Goal: Information Seeking & Learning: Check status

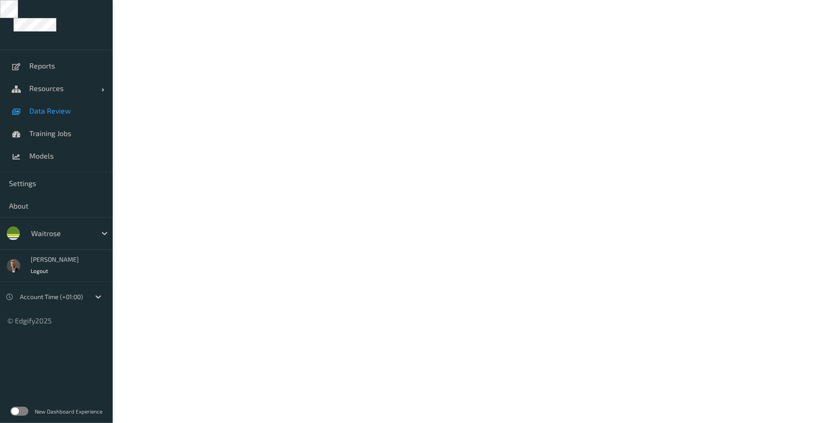
click at [47, 112] on span "Data Review" at bounding box center [66, 110] width 74 height 9
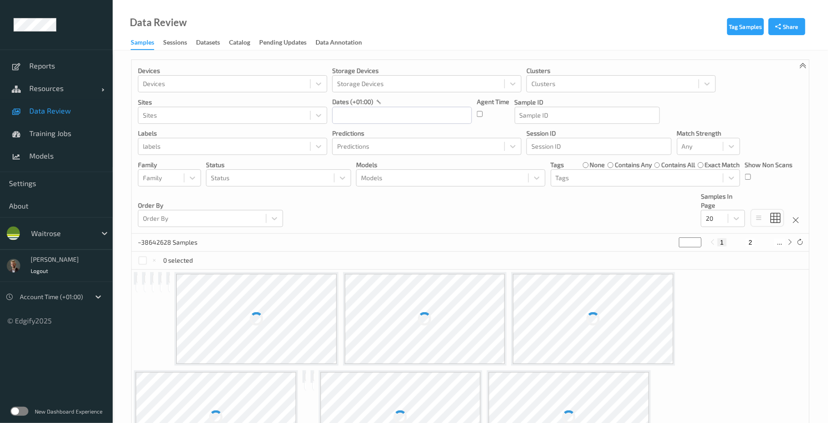
click at [18, 407] on label at bounding box center [19, 411] width 18 height 9
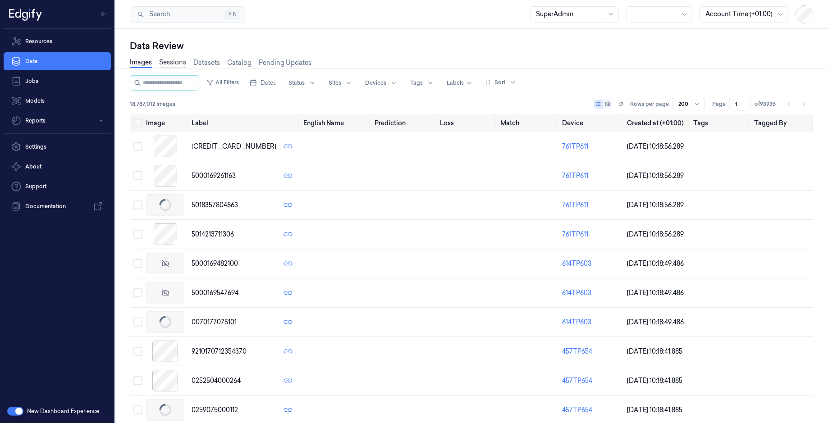
click at [169, 64] on link "Sessions" at bounding box center [172, 63] width 27 height 10
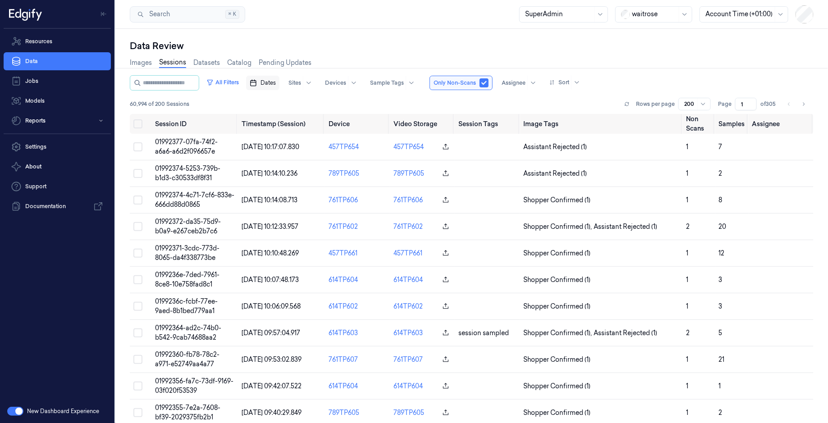
click at [276, 80] on span "Dates" at bounding box center [267, 83] width 15 height 8
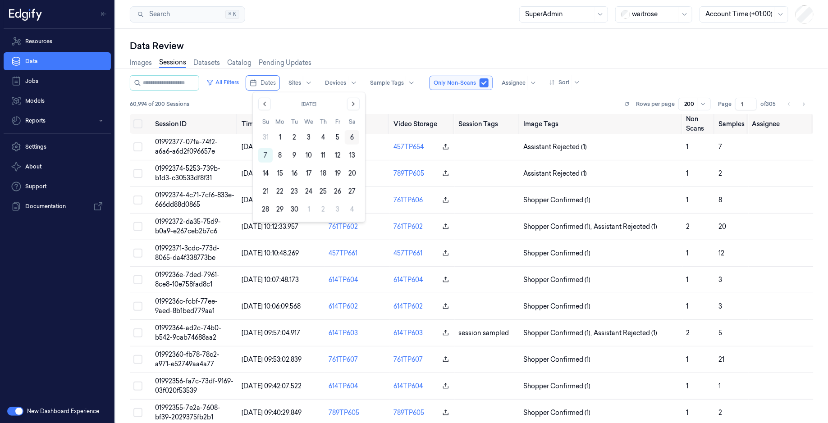
click at [353, 138] on button "6" at bounding box center [352, 137] width 14 height 14
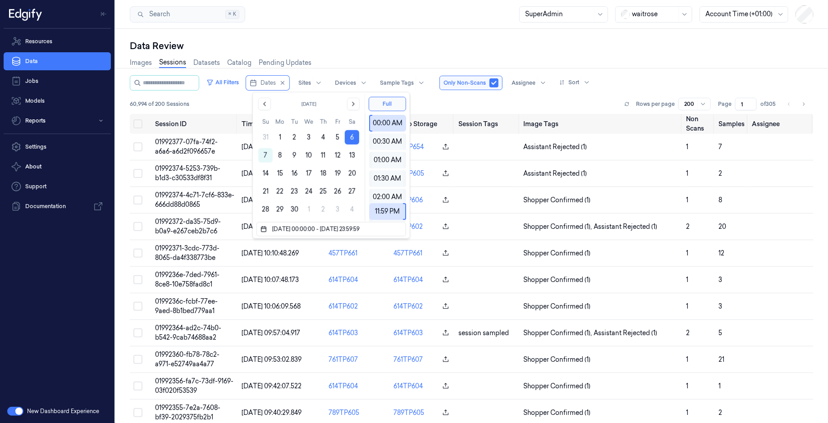
click at [353, 138] on button "6" at bounding box center [352, 137] width 14 height 14
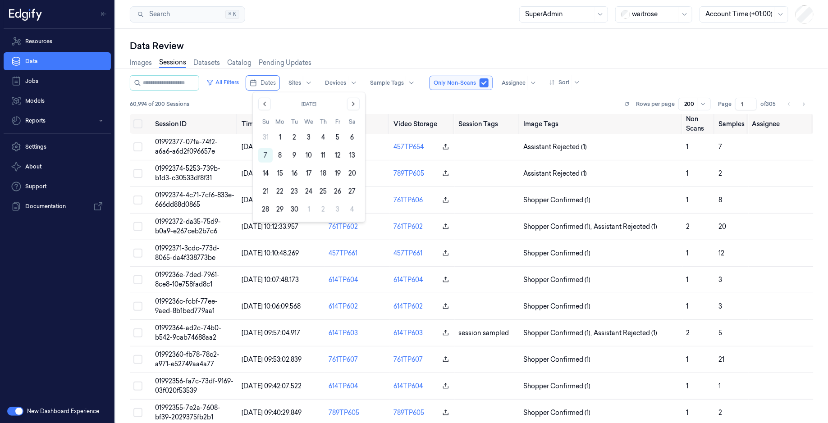
click at [353, 138] on button "6" at bounding box center [352, 137] width 14 height 14
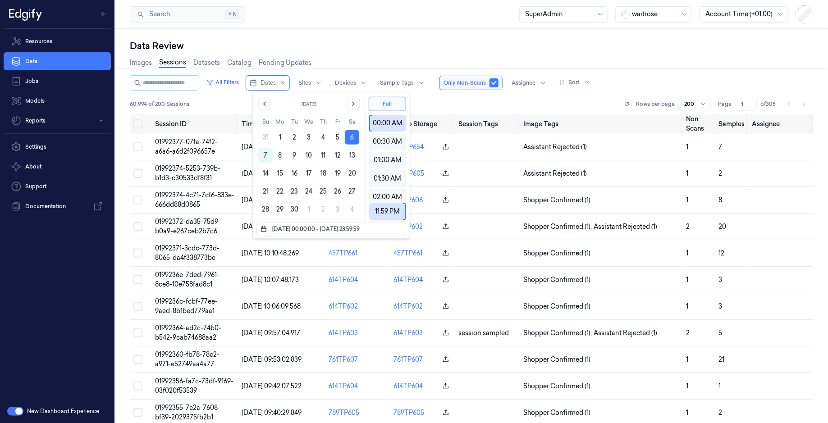
click at [418, 51] on div "Data Review" at bounding box center [472, 46] width 684 height 13
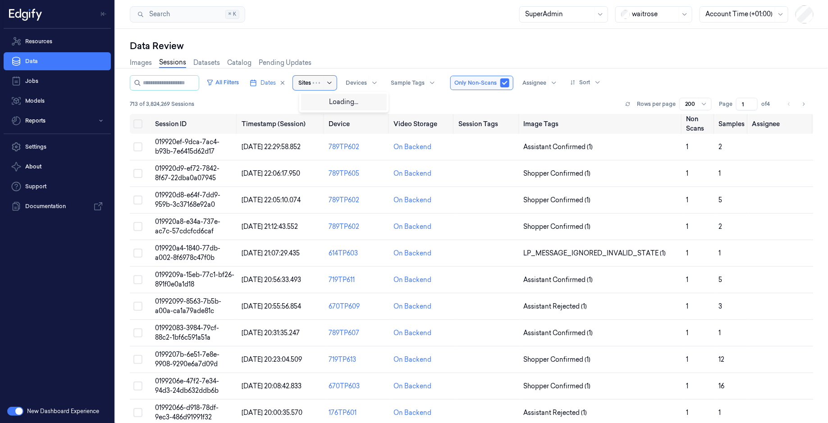
click at [322, 85] on div at bounding box center [324, 83] width 22 height 14
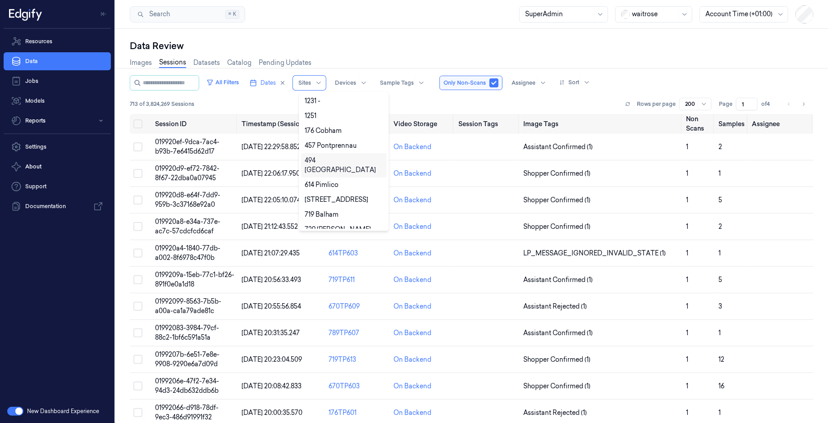
click at [338, 162] on div "494 [GEOGRAPHIC_DATA]" at bounding box center [344, 165] width 78 height 19
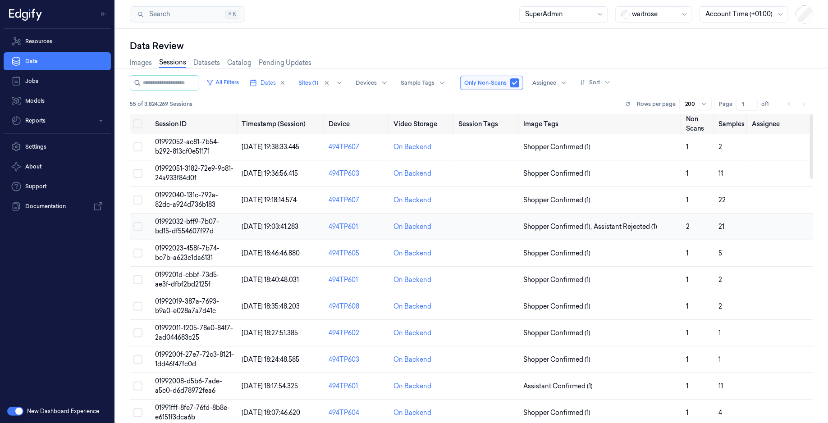
click at [191, 228] on span "01992032-bff9-7b07-bd15-df554607f97d" at bounding box center [187, 227] width 64 height 18
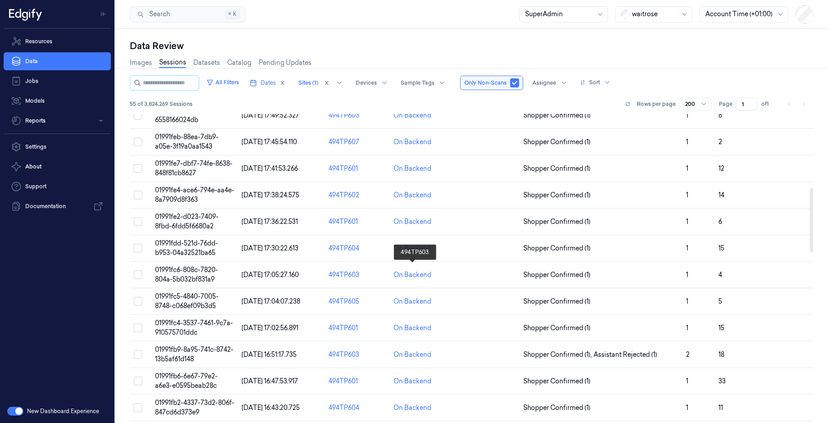
scroll to position [354, 0]
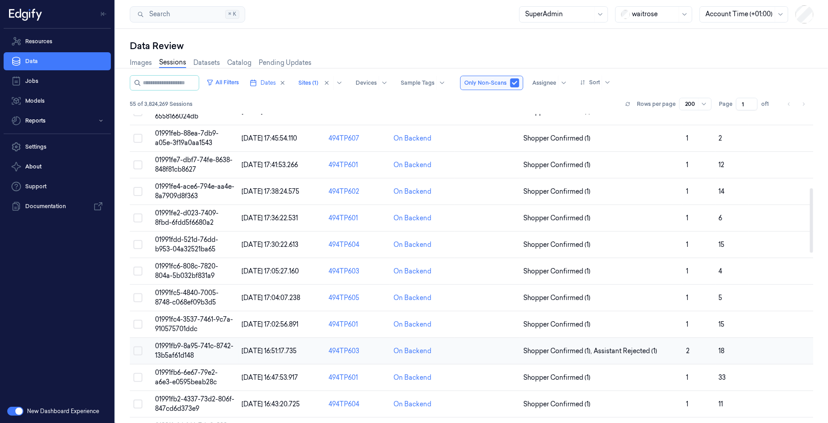
click at [186, 345] on span "01991fb9-8a95-741c-8742-13b5af61d148" at bounding box center [194, 351] width 78 height 18
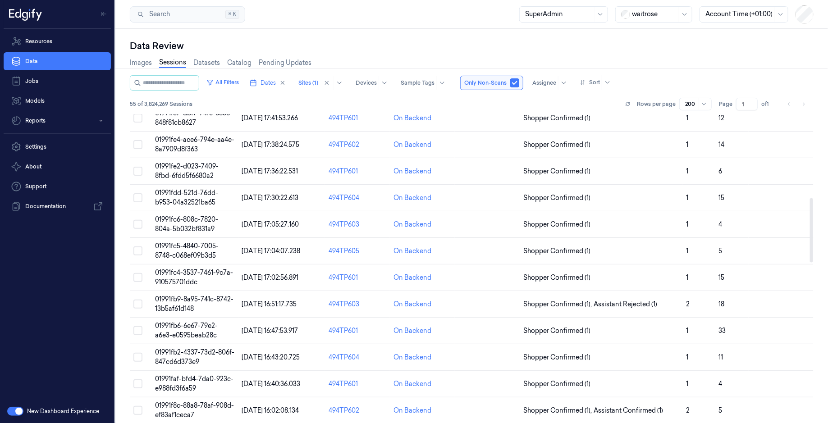
scroll to position [406, 0]
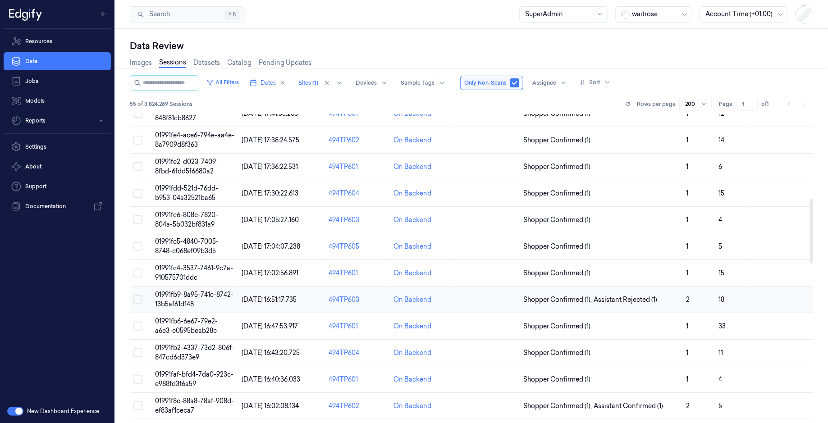
click at [189, 299] on span "01991fb9-8a95-741c-8742-13b5af61d148" at bounding box center [194, 300] width 78 height 18
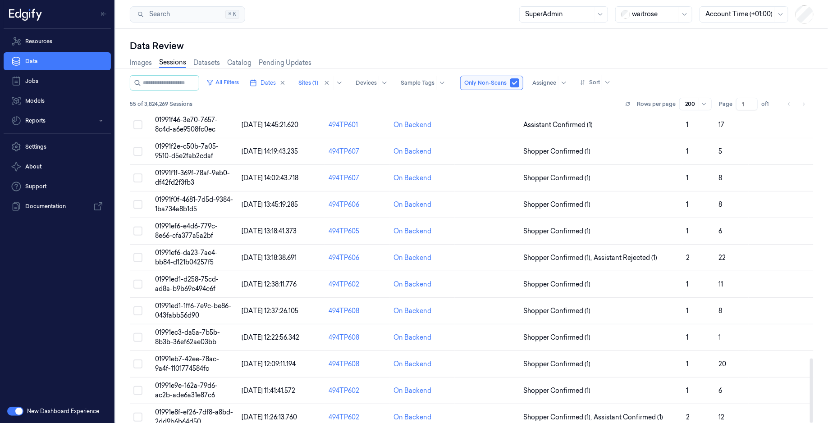
scroll to position [1170, 0]
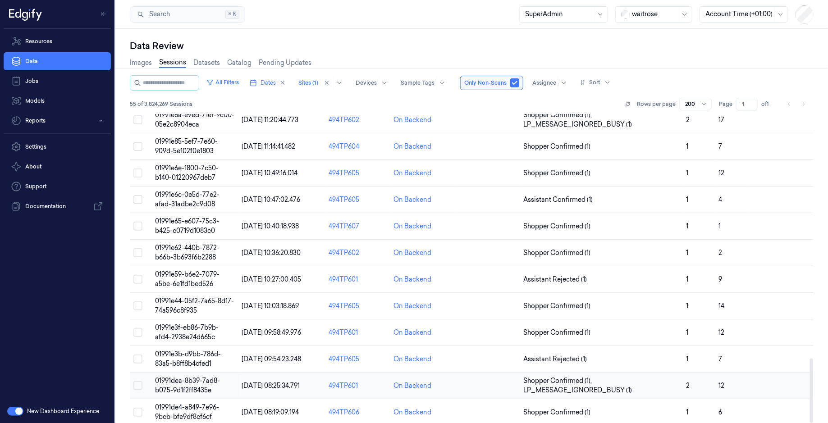
click at [187, 377] on span "01991dea-8b39-7ad8-b075-9d1f2ff8435e" at bounding box center [187, 386] width 65 height 18
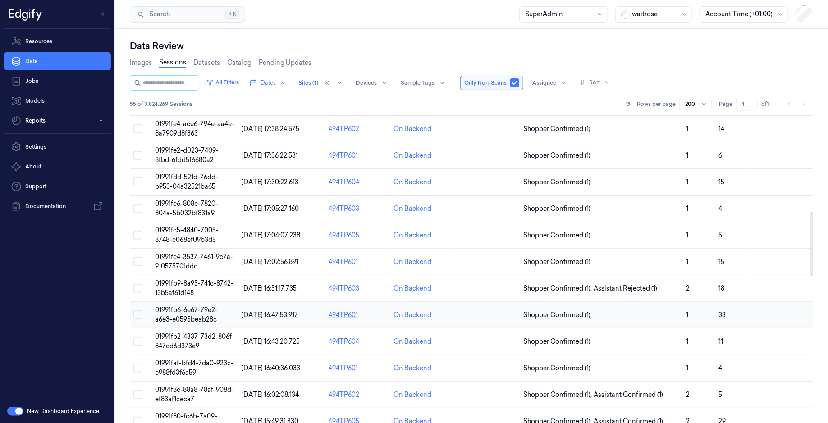
scroll to position [545, 0]
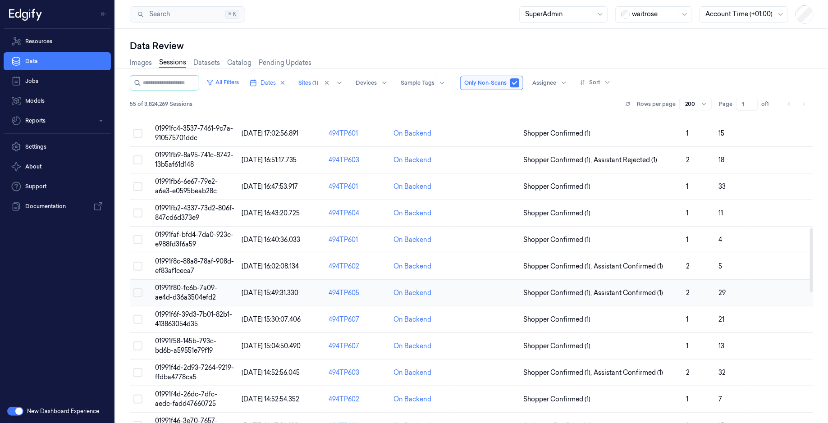
click at [167, 284] on span "01991f80-fc6b-7a09-ae4d-d36a3504efd2" at bounding box center [186, 293] width 62 height 18
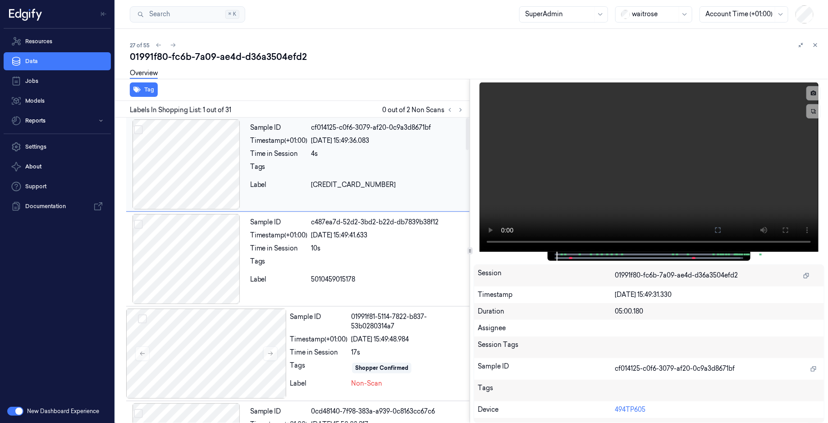
click at [182, 151] on div at bounding box center [186, 164] width 120 height 90
click at [191, 229] on div at bounding box center [186, 259] width 120 height 90
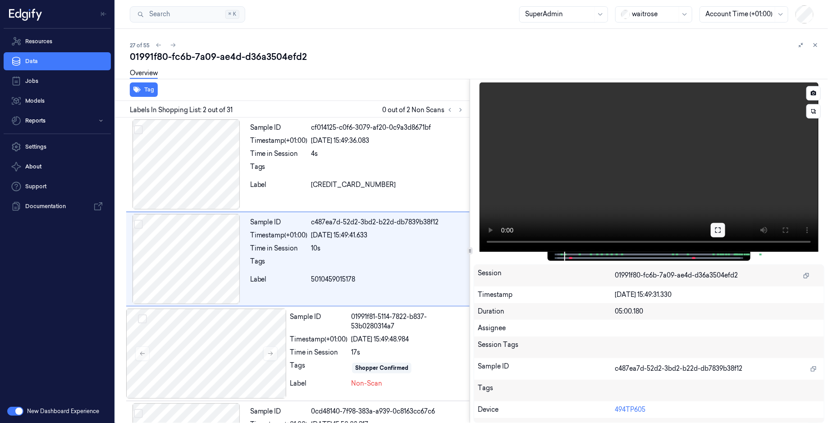
click at [716, 228] on icon at bounding box center [717, 230] width 5 height 5
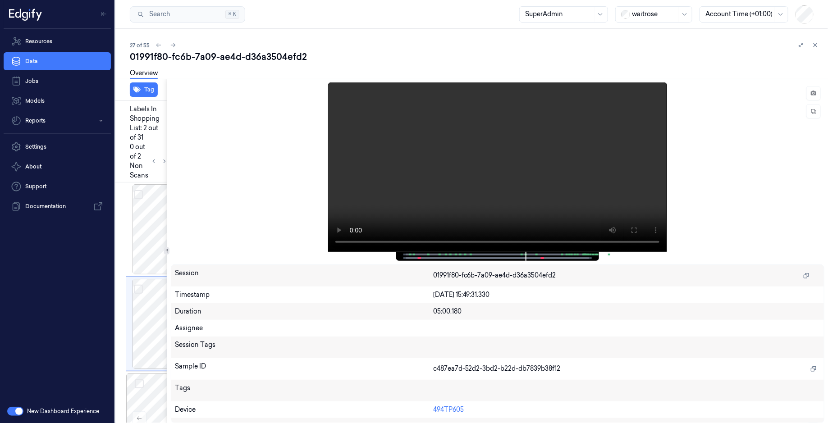
click at [169, 204] on div "Tag Labels In Shopping List: 2 out of 31 0 out of 2 Non Scans Sample ID cf01412…" at bounding box center [470, 251] width 716 height 344
click at [571, 230] on button at bounding box center [566, 230] width 14 height 14
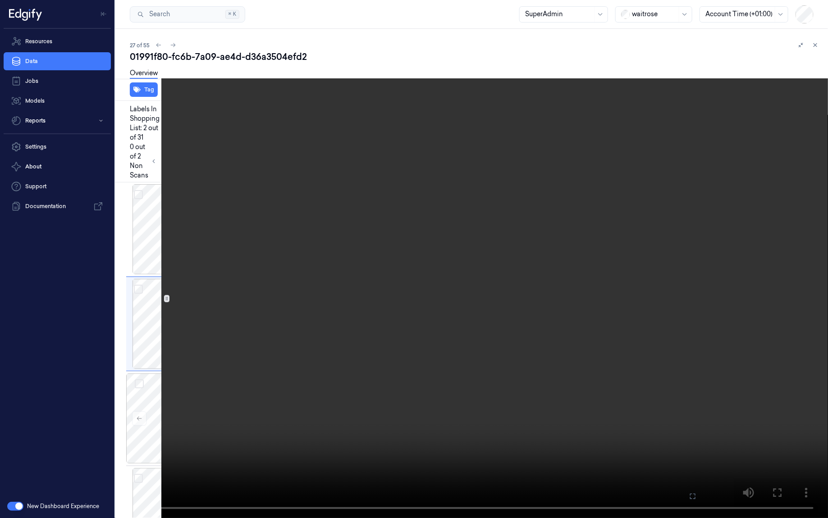
click at [630, 230] on video at bounding box center [414, 259] width 828 height 518
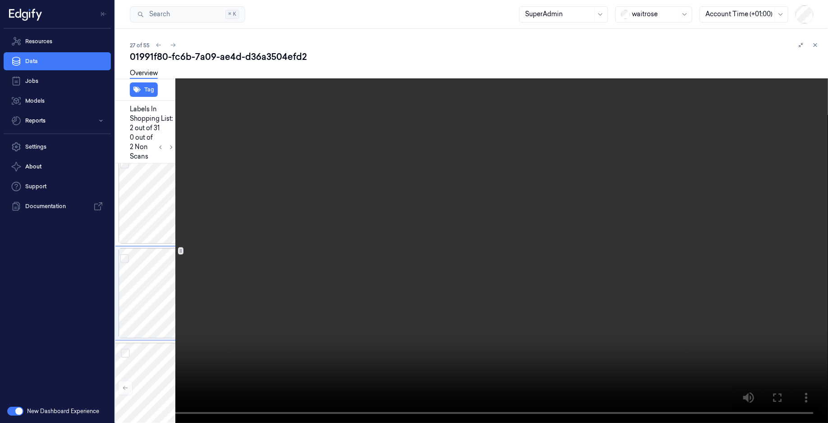
scroll to position [12, 0]
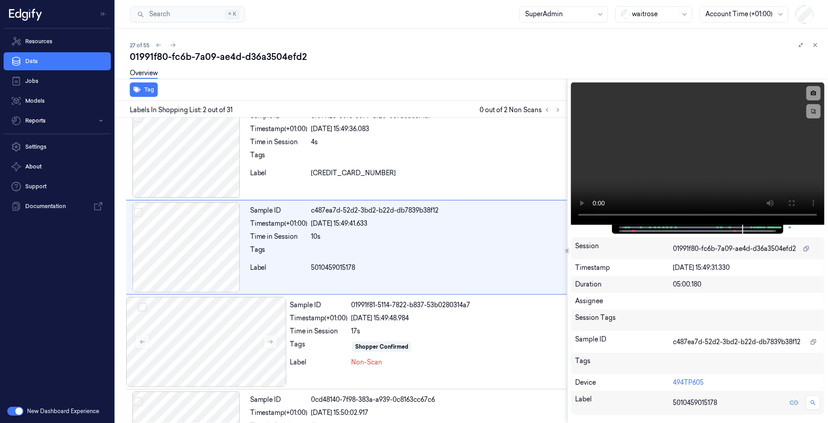
click at [572, 310] on div "Tag Labels In Shopping List: 2 out of 31 0 out of 2 Non Scans Sample ID cf01412…" at bounding box center [470, 251] width 716 height 344
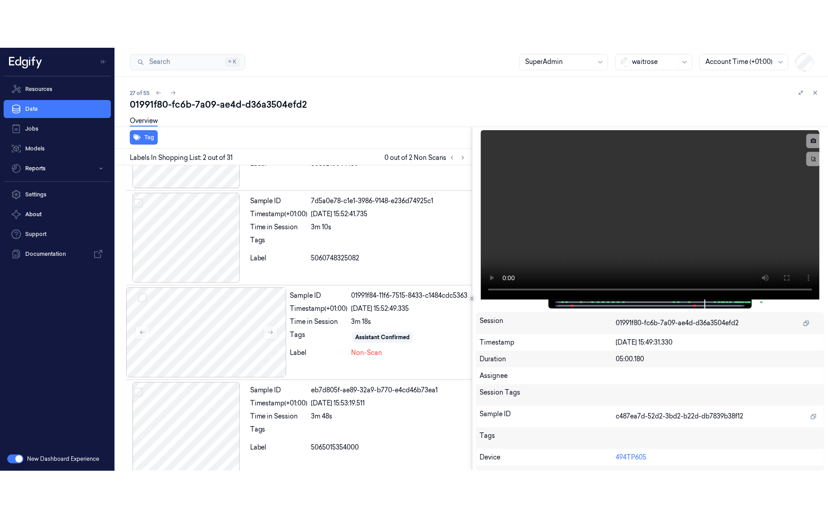
scroll to position [1540, 0]
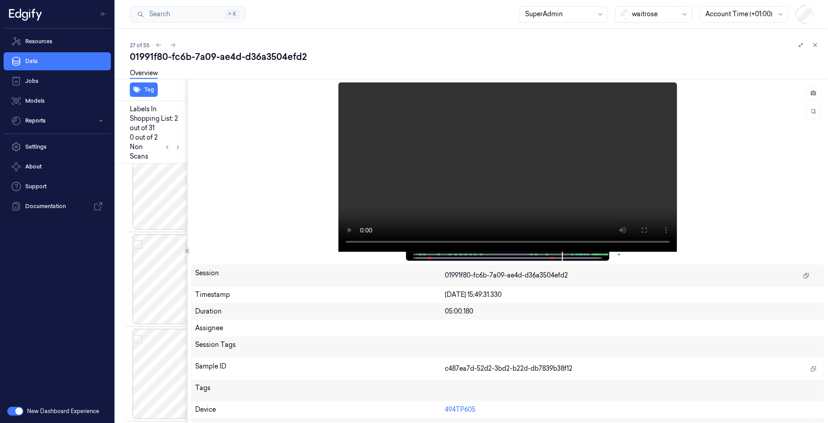
click at [185, 219] on div "Tag Labels In Shopping List: 2 out of 31 0 out of 2 Non Scans Sample ID cf01412…" at bounding box center [470, 251] width 716 height 344
click at [577, 230] on icon at bounding box center [576, 230] width 7 height 7
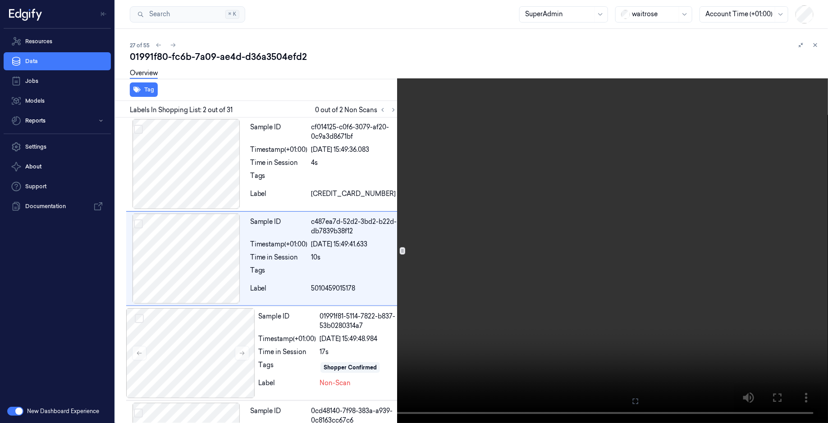
scroll to position [0, 0]
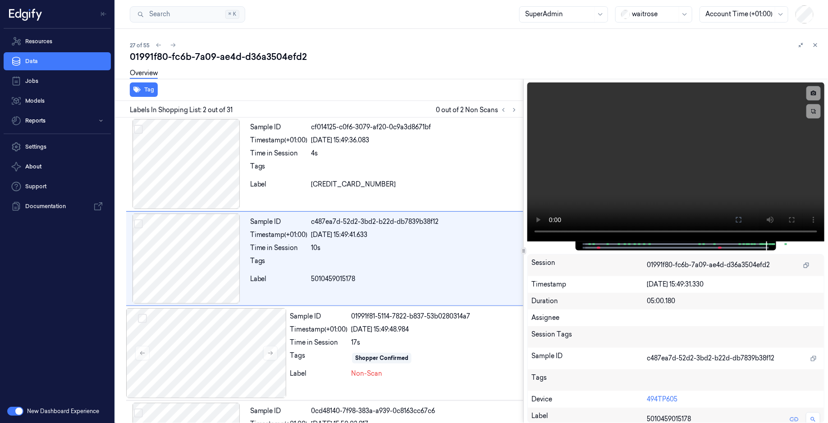
click at [524, 234] on div at bounding box center [523, 251] width 0 height 344
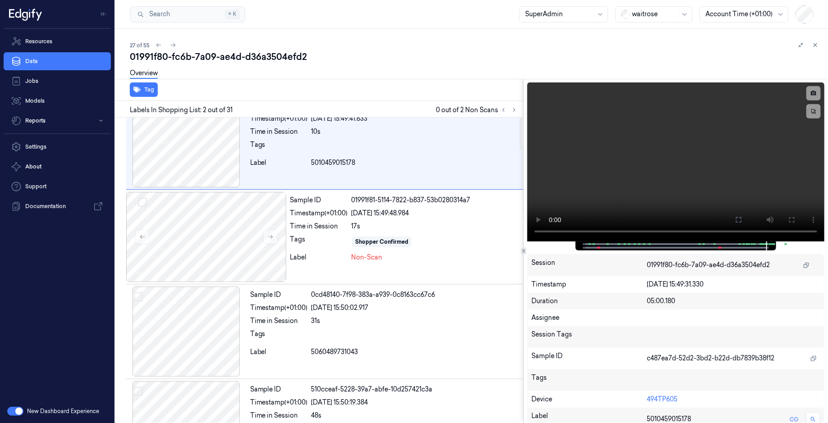
scroll to position [0, 0]
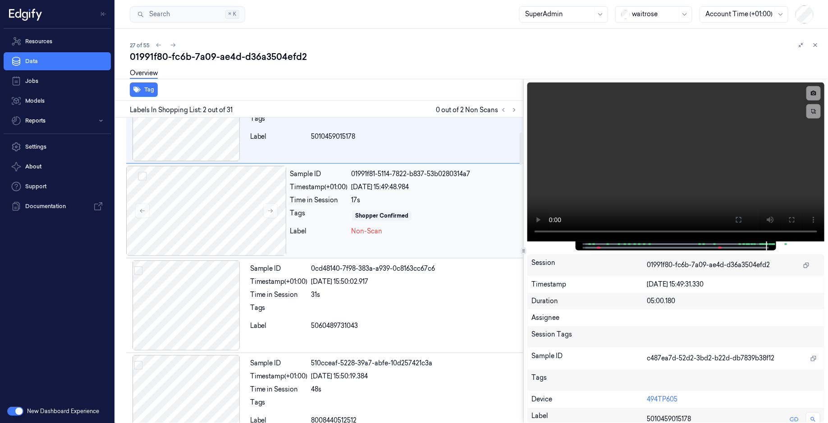
click at [333, 231] on div "Label" at bounding box center [319, 231] width 58 height 9
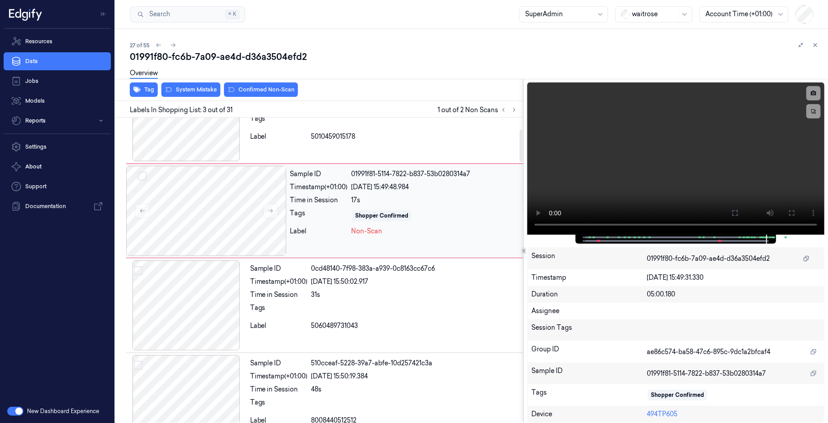
scroll to position [82, 0]
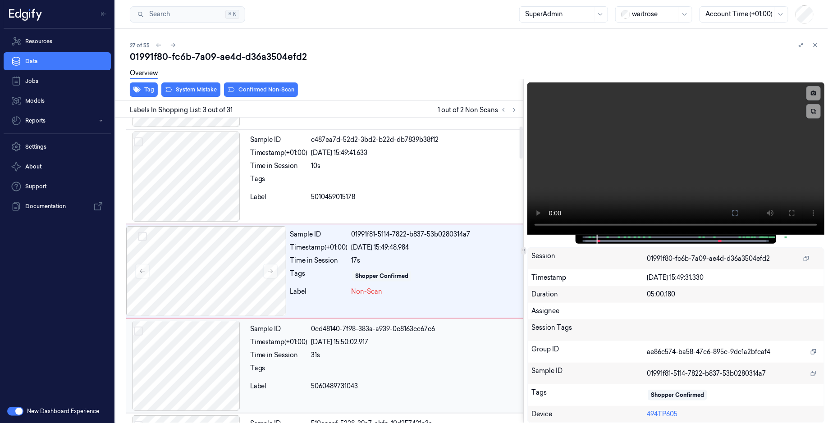
click at [288, 375] on div "Tags" at bounding box center [279, 371] width 58 height 14
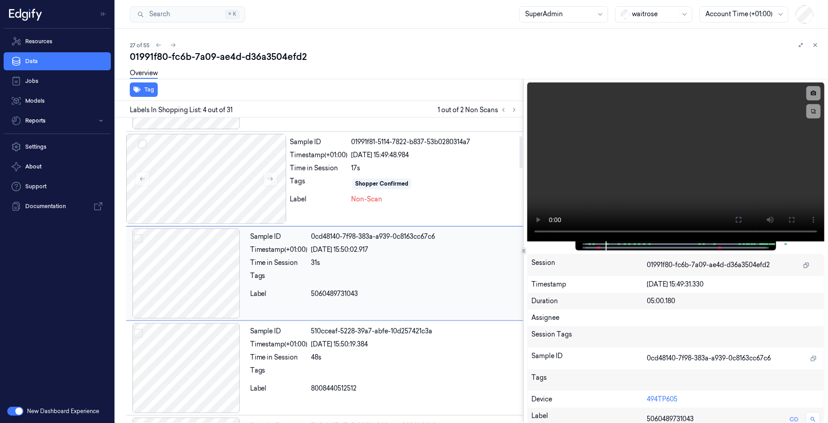
scroll to position [177, 0]
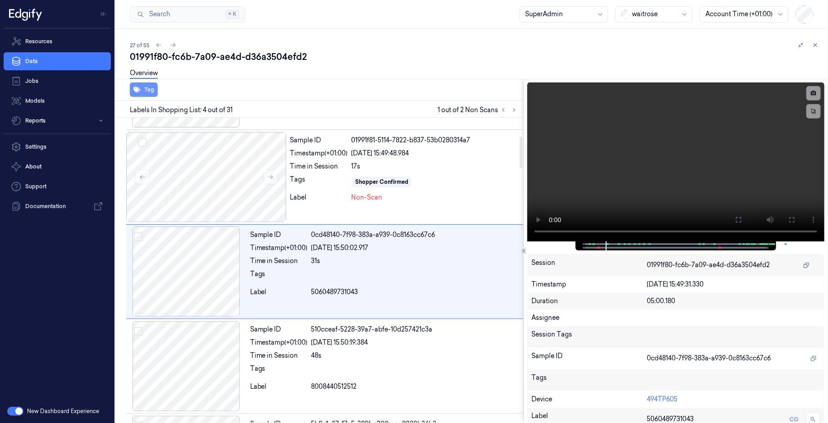
click at [145, 91] on button "Tag" at bounding box center [144, 89] width 28 height 14
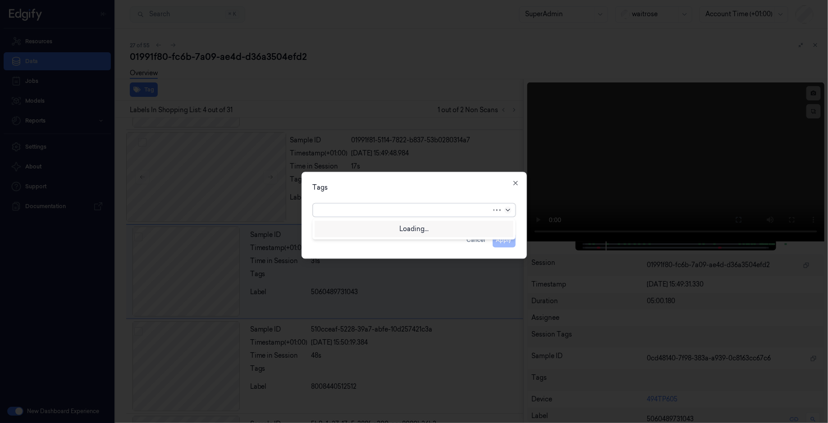
click at [507, 210] on icon at bounding box center [508, 210] width 4 height 2
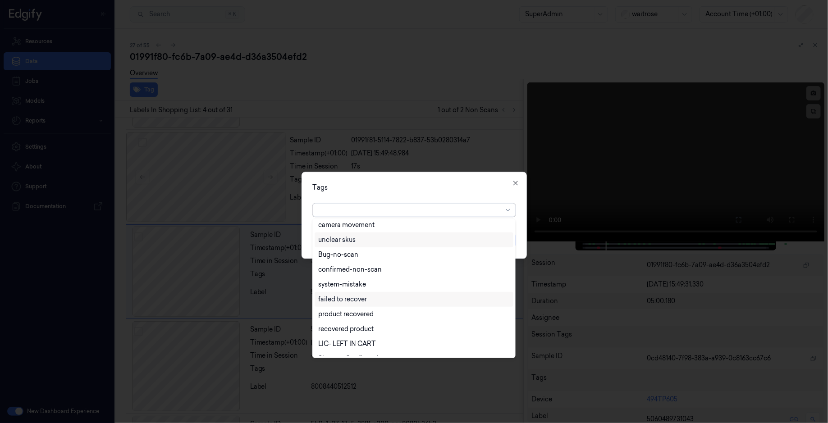
scroll to position [53, 0]
click at [516, 182] on icon "button" at bounding box center [515, 183] width 4 height 4
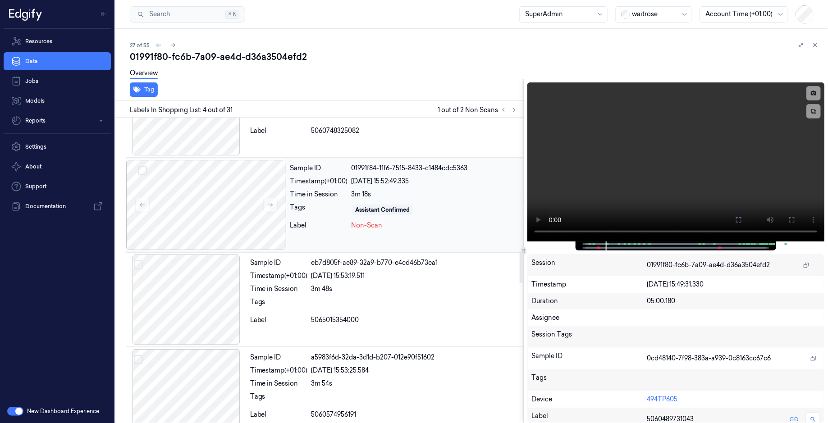
scroll to position [1267, 0]
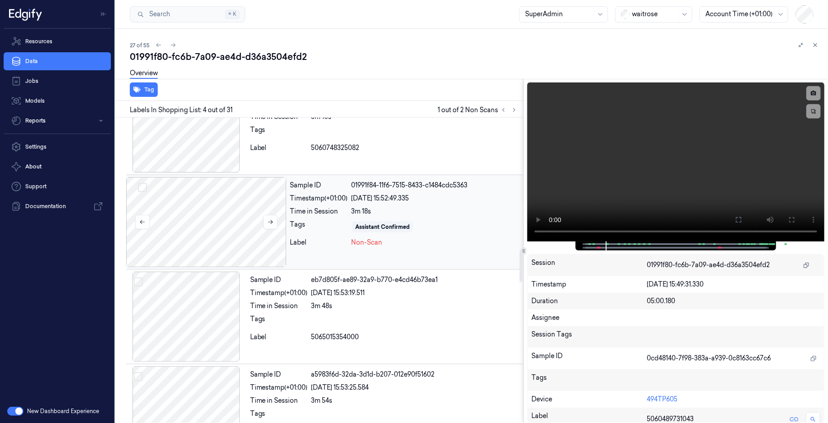
click at [222, 240] on div at bounding box center [206, 222] width 160 height 90
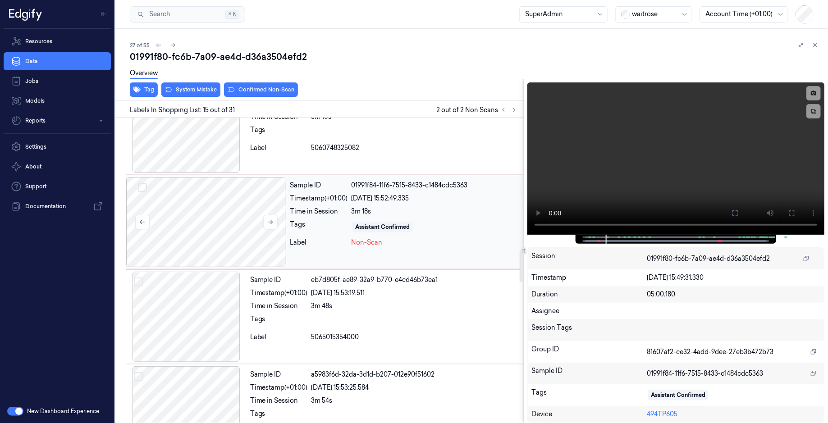
scroll to position [1214, 0]
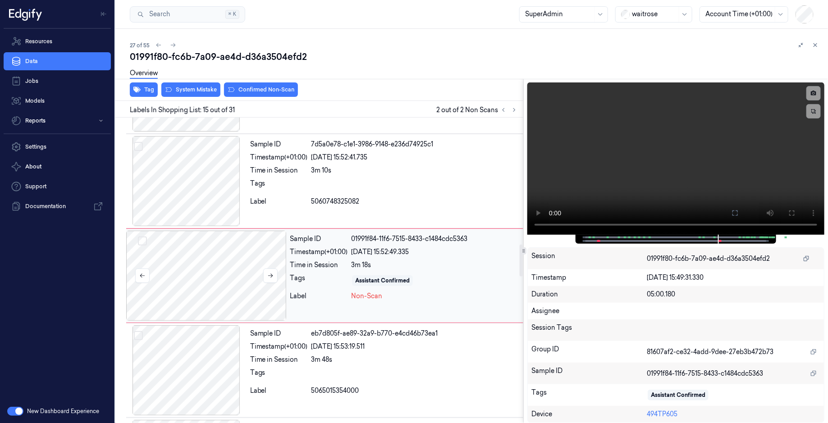
click at [220, 268] on div at bounding box center [206, 276] width 160 height 90
click at [269, 273] on icon at bounding box center [270, 276] width 6 height 6
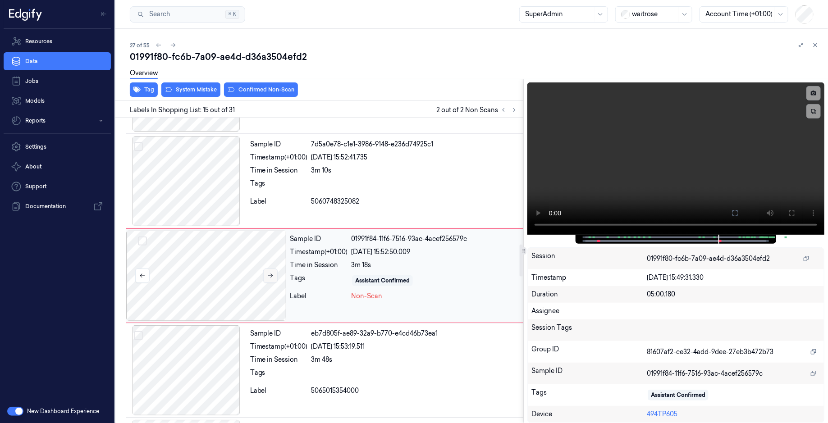
click at [269, 273] on icon at bounding box center [270, 276] width 6 height 6
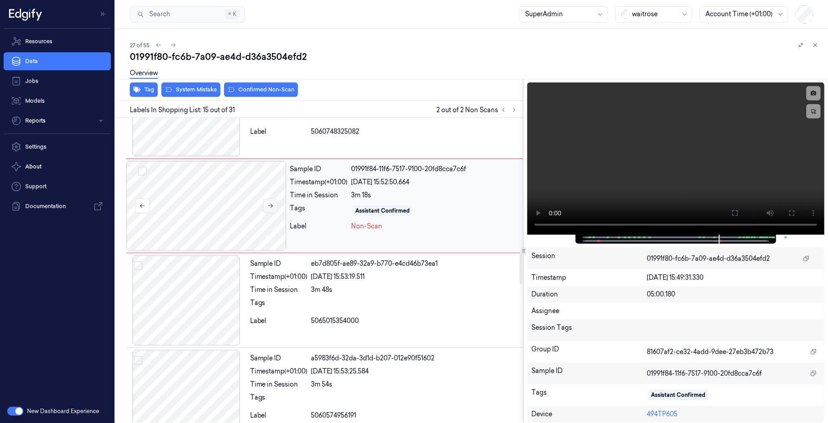
scroll to position [1294, 0]
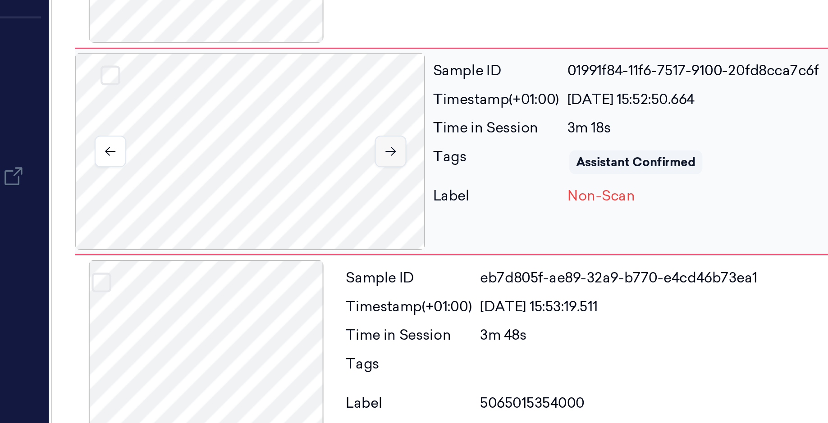
click at [271, 192] on icon at bounding box center [270, 195] width 6 height 6
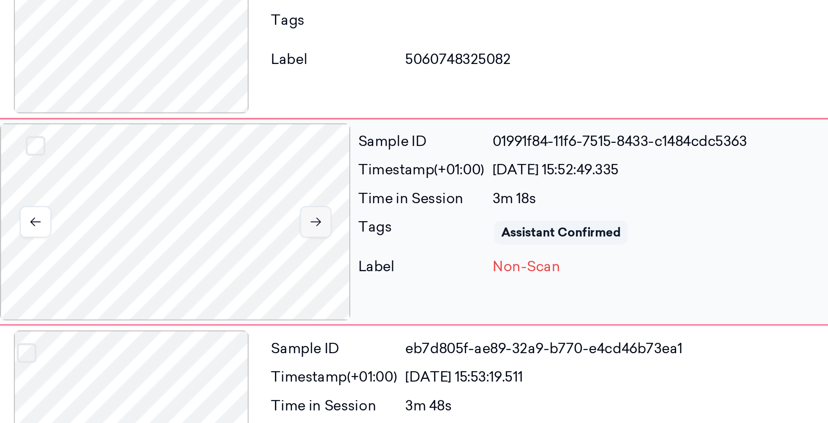
scroll to position [1214, 0]
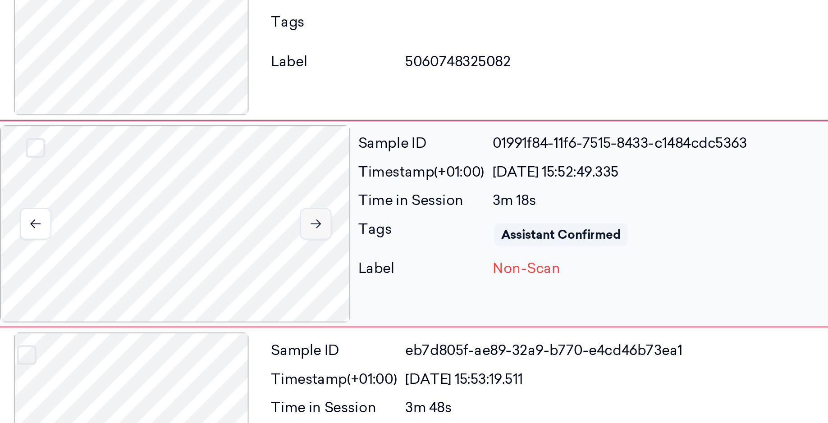
click at [305, 238] on div "Sample ID 01991f84-11f6-7515-8433-c1484cdc5363 Timestamp (+01:00) [DATE] 15:52:…" at bounding box center [404, 276] width 237 height 90
click at [270, 273] on icon at bounding box center [270, 276] width 6 height 6
click at [270, 274] on button at bounding box center [270, 276] width 14 height 14
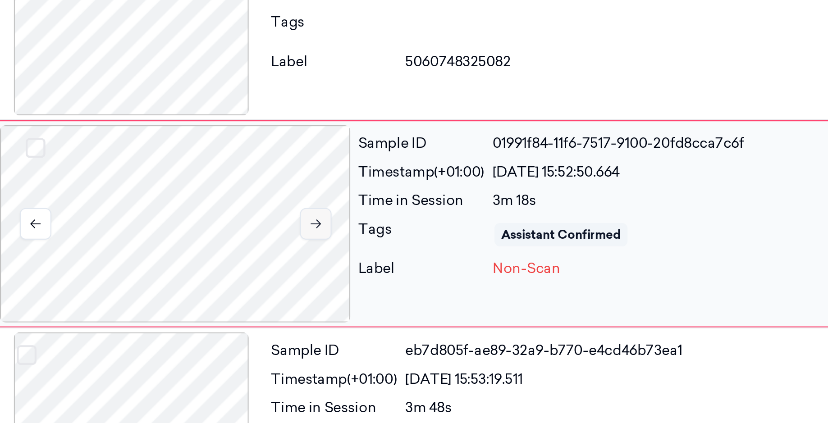
click at [270, 274] on button at bounding box center [270, 276] width 14 height 14
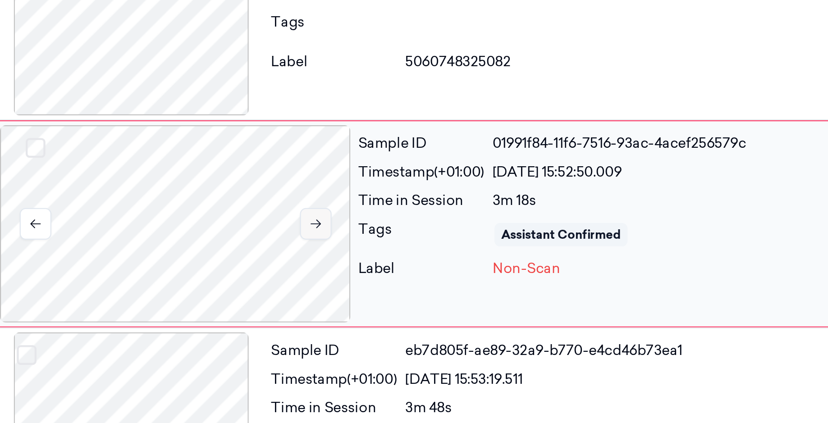
click at [270, 274] on button at bounding box center [270, 276] width 14 height 14
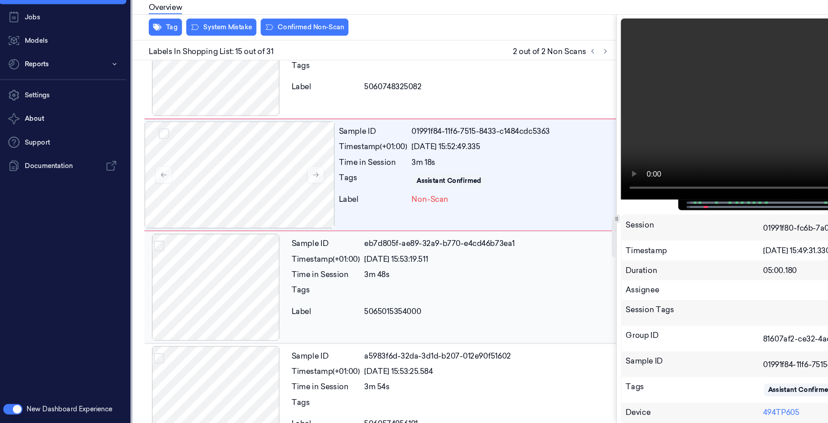
scroll to position [1271, 0]
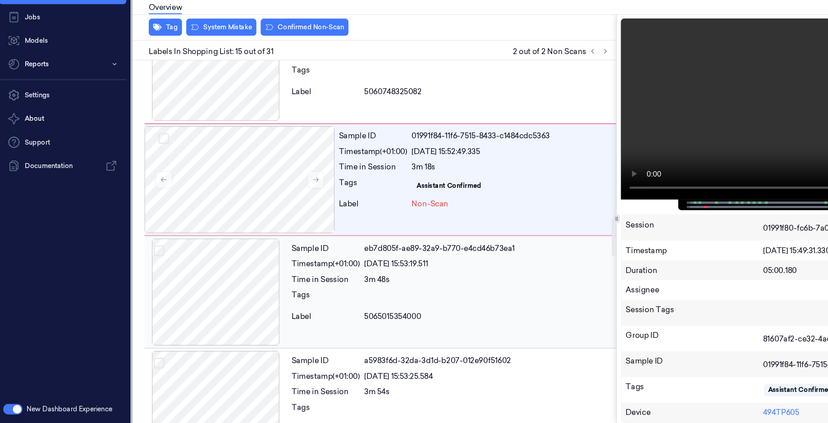
click at [190, 326] on div at bounding box center [186, 313] width 120 height 90
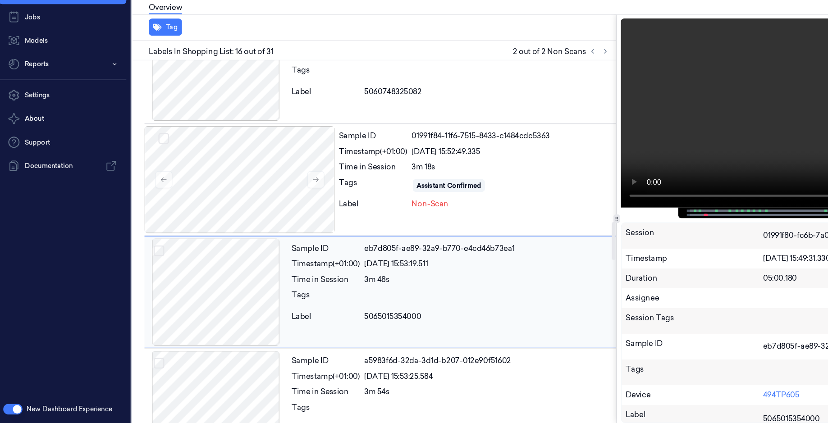
scroll to position [1308, 0]
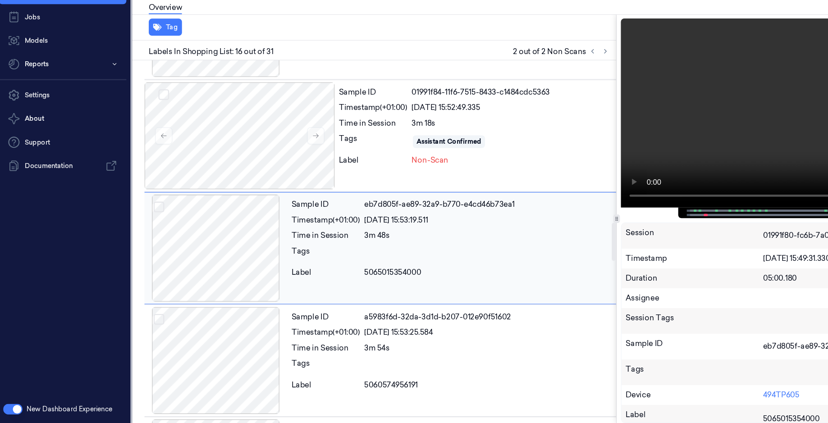
click at [329, 292] on span "5065015354000" at bounding box center [335, 296] width 48 height 9
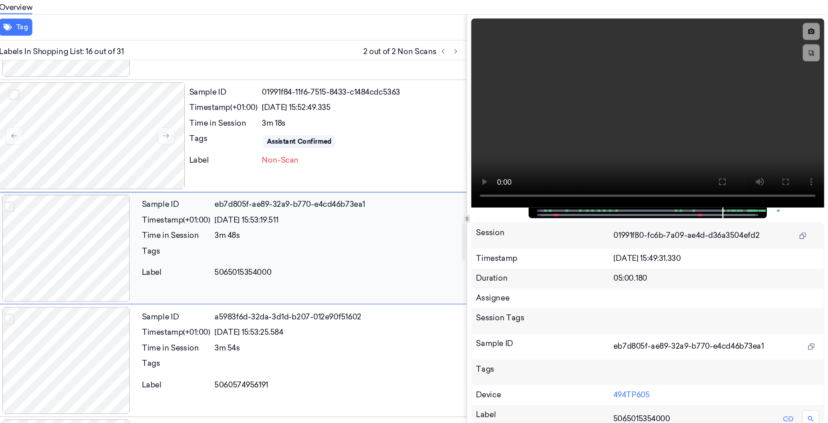
scroll to position [0, 0]
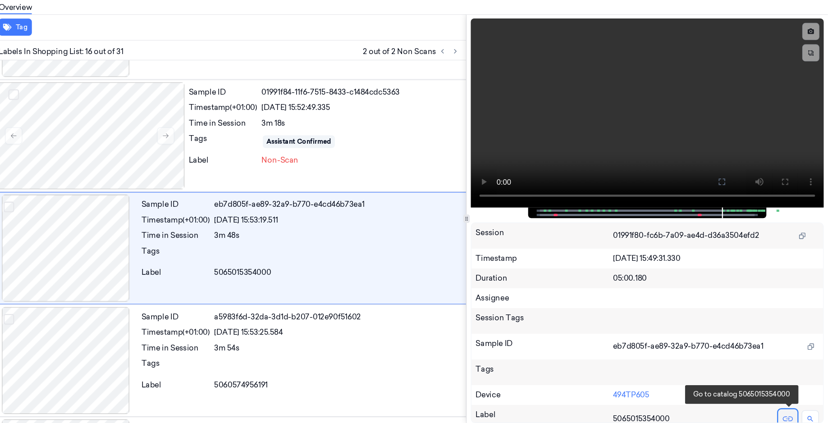
click at [796, 416] on icon at bounding box center [794, 419] width 9 height 9
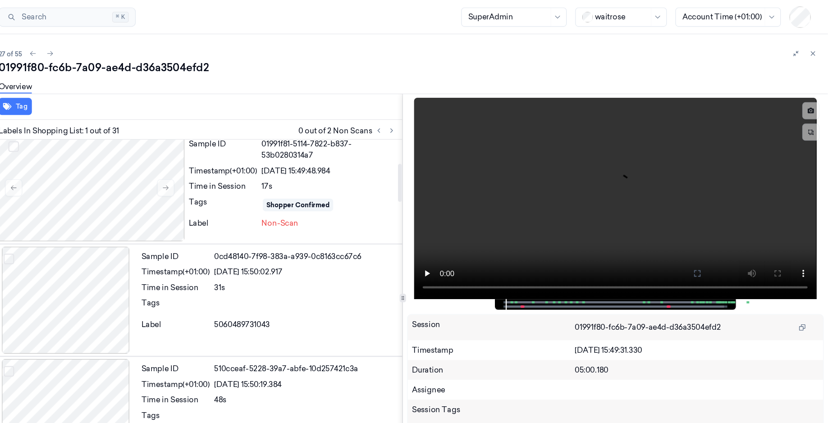
scroll to position [190, 0]
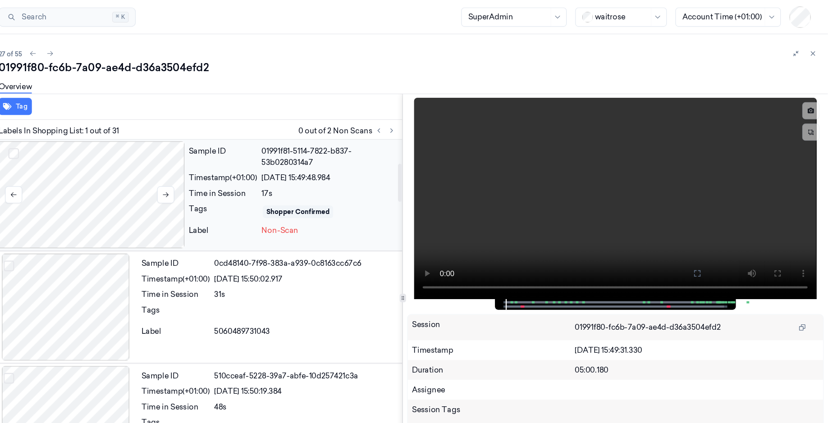
click at [218, 188] on div at bounding box center [206, 164] width 160 height 90
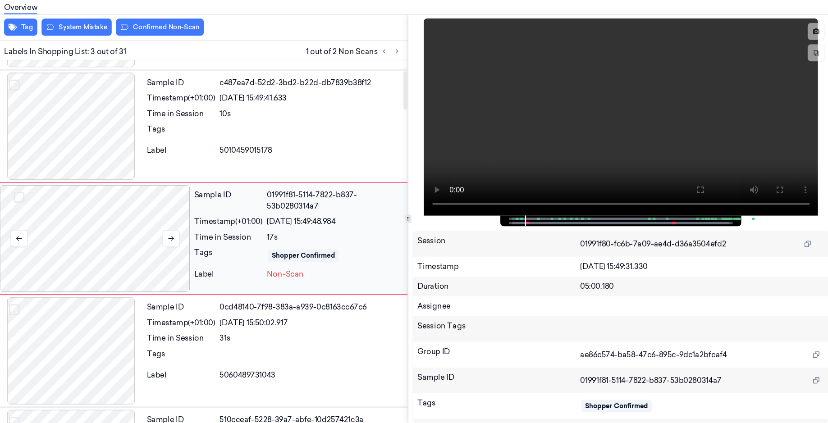
scroll to position [82, 0]
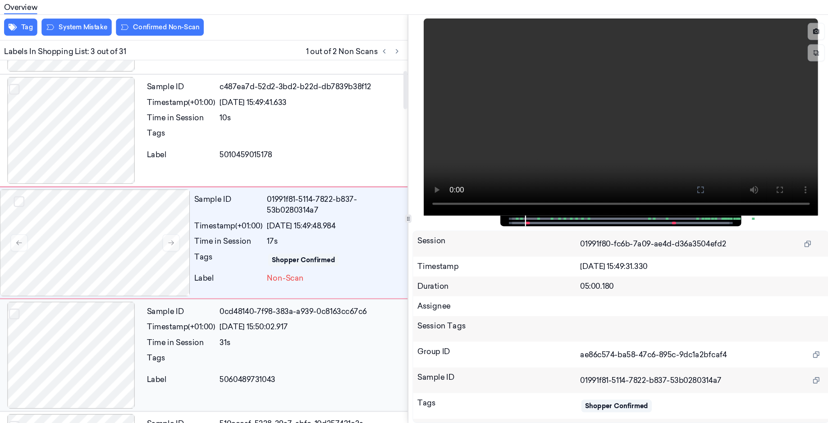
click at [209, 363] on div at bounding box center [186, 366] width 120 height 90
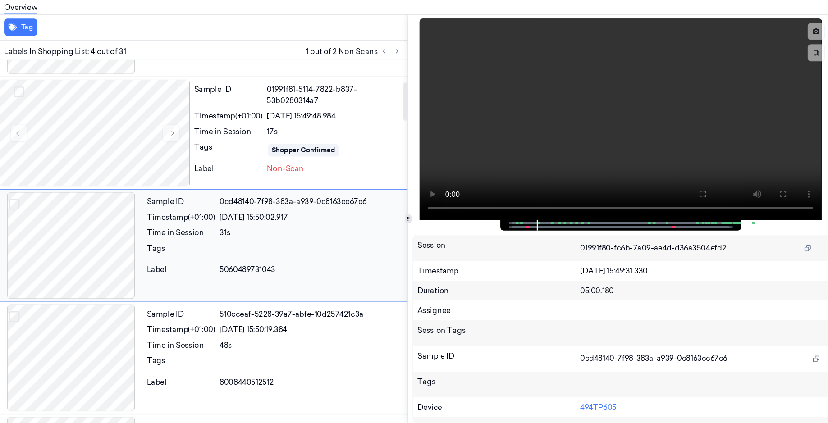
scroll to position [177, 0]
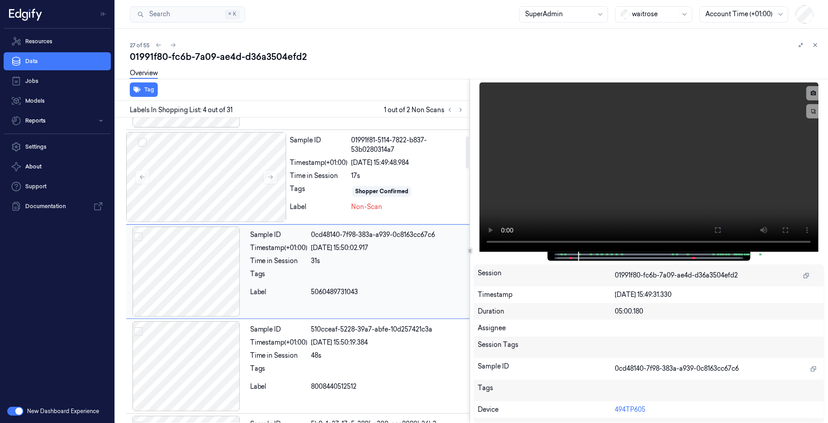
click at [193, 291] on div at bounding box center [186, 272] width 120 height 90
click at [336, 291] on span "5060489731043" at bounding box center [334, 292] width 47 height 9
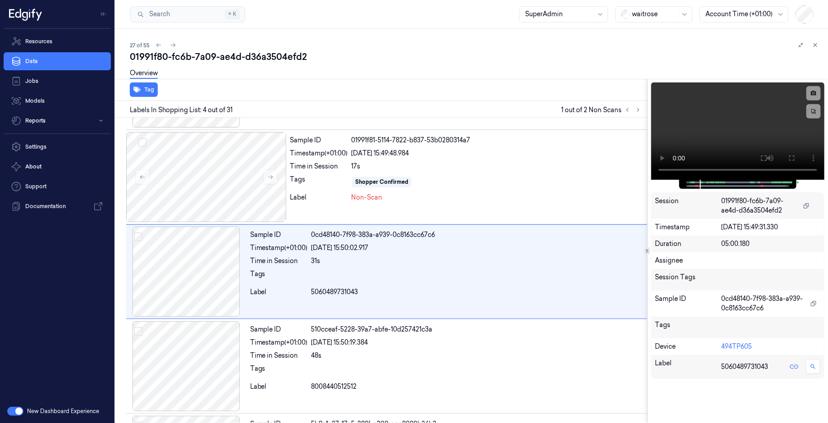
click at [648, 225] on div at bounding box center [647, 251] width 0 height 344
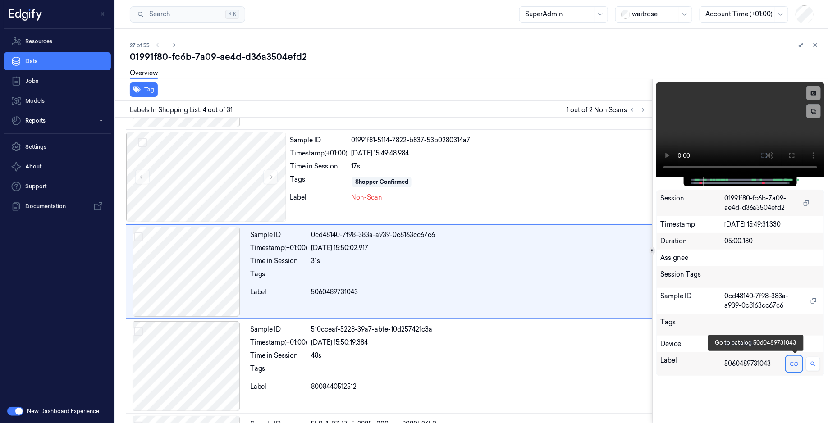
click at [794, 366] on icon at bounding box center [794, 364] width 5 height 5
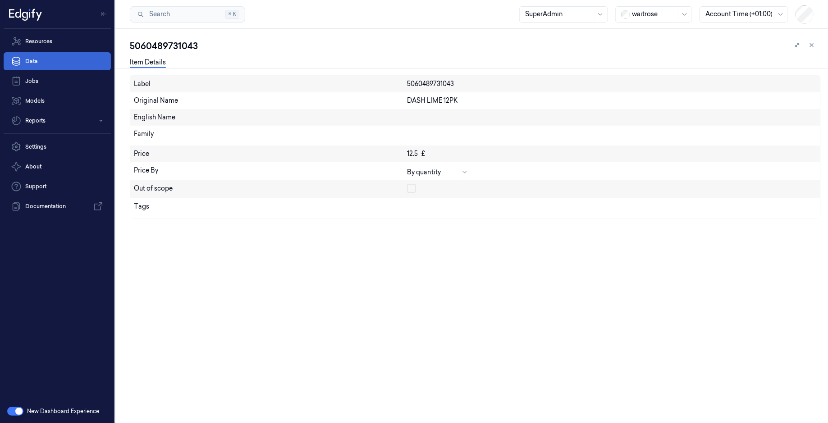
click at [24, 63] on link "Data" at bounding box center [57, 61] width 107 height 18
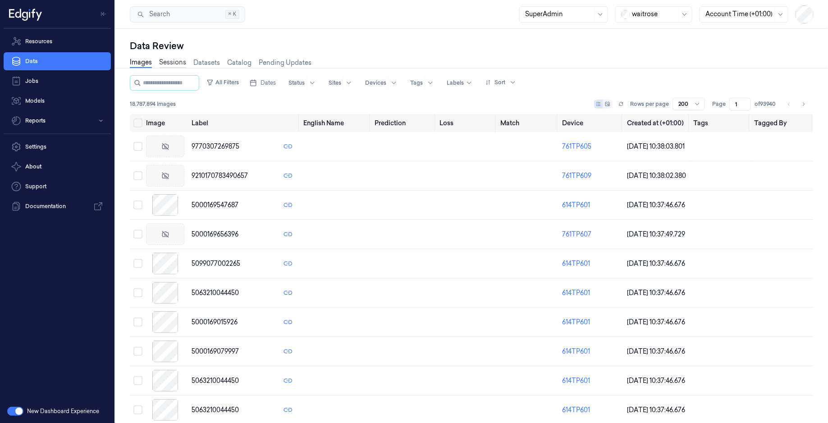
click at [174, 65] on link "Sessions" at bounding box center [172, 63] width 27 height 10
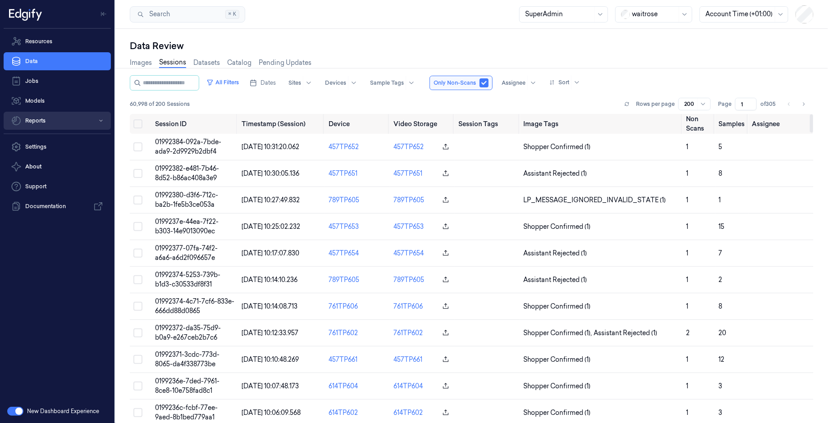
click at [65, 120] on button "Reports" at bounding box center [57, 121] width 107 height 18
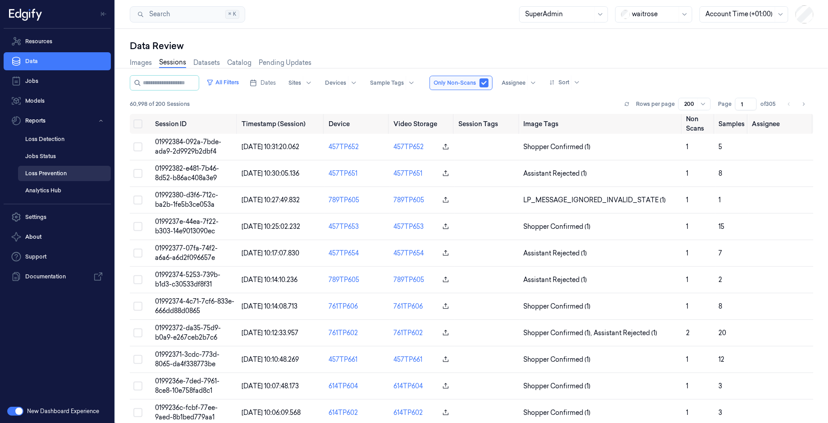
click at [37, 174] on link "Loss Prevention" at bounding box center [64, 173] width 93 height 15
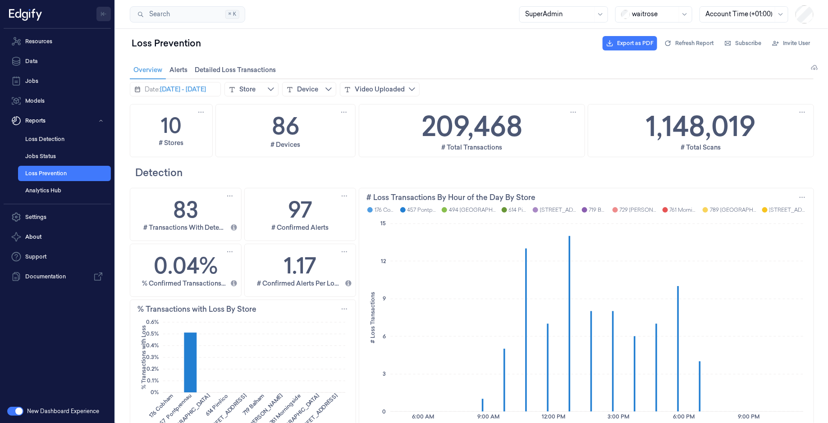
click at [101, 10] on button "Toggle Navigation" at bounding box center [103, 14] width 14 height 14
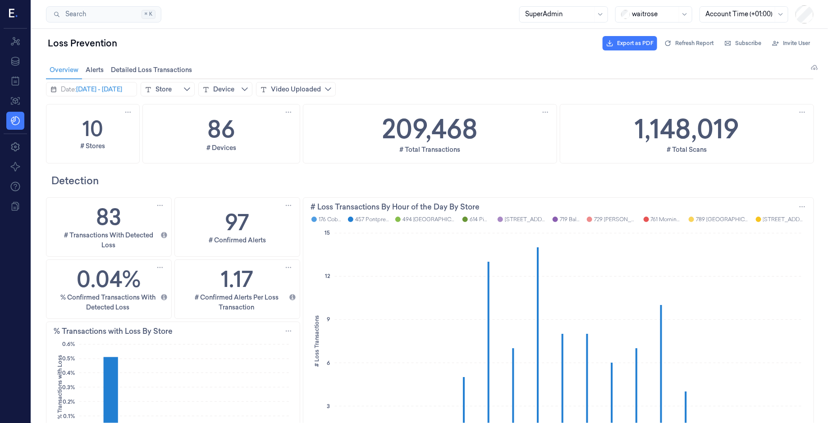
click at [15, 18] on icon at bounding box center [13, 14] width 9 height 14
